Goal: Check status

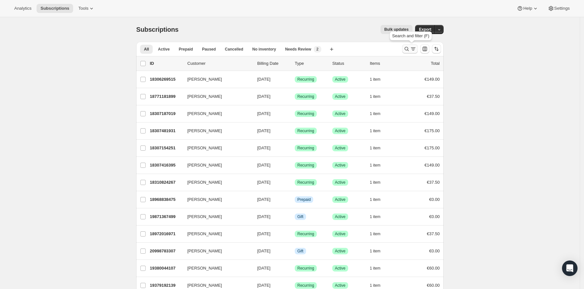
click at [408, 49] on icon "Search and filter results" at bounding box center [407, 49] width 6 height 6
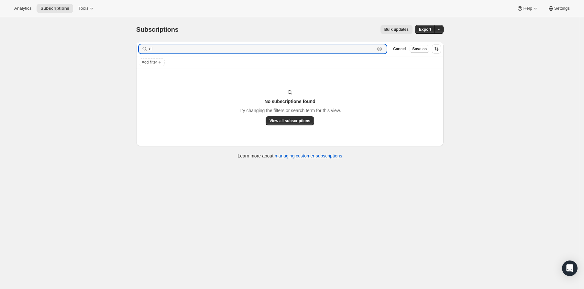
type input "a"
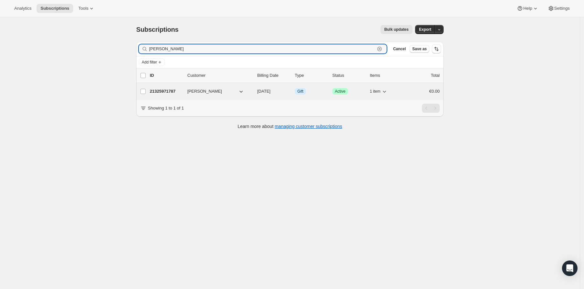
type input "[PERSON_NAME]"
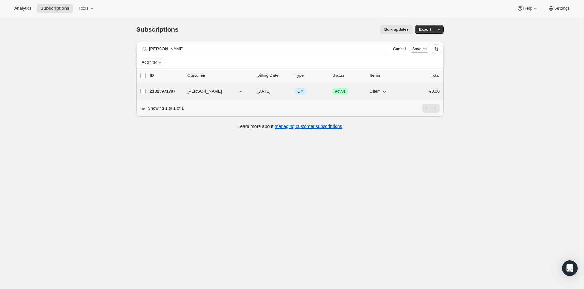
click at [167, 92] on p "21325971787" at bounding box center [166, 91] width 32 height 6
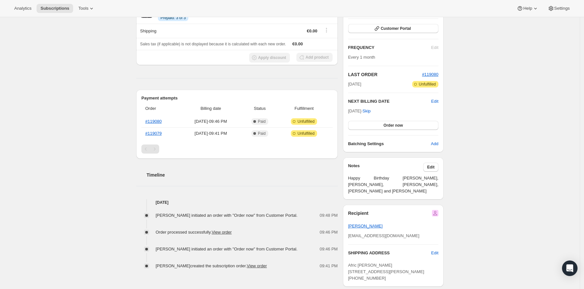
scroll to position [149, 0]
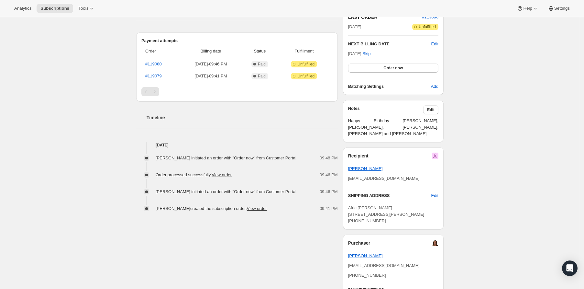
click at [155, 90] on div "Pagination" at bounding box center [154, 91] width 9 height 9
click at [104, 83] on div "Subscription #21325971787. This page is ready Subscription #21325971787 Info Gi…" at bounding box center [290, 122] width 580 height 508
click at [263, 208] on link "View order" at bounding box center [257, 208] width 20 height 5
